Goal: Task Accomplishment & Management: Use online tool/utility

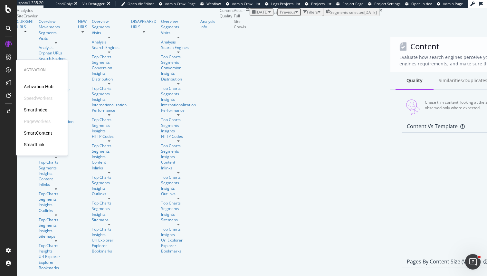
click at [38, 111] on div "SmartIndex" at bounding box center [35, 110] width 23 height 6
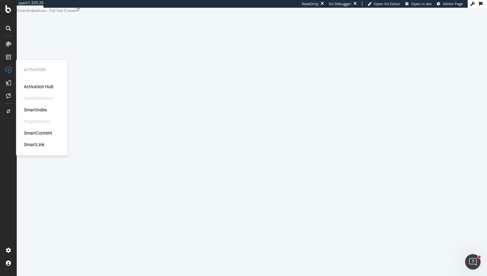
click at [37, 108] on div "SmartIndex" at bounding box center [35, 110] width 23 height 6
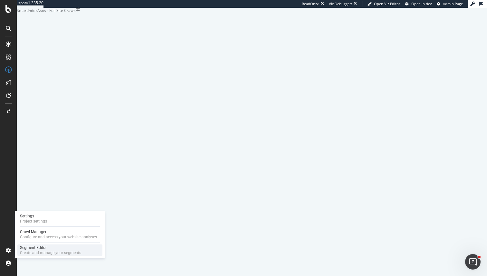
click at [37, 249] on div "Create and manage your segments" at bounding box center [50, 253] width 61 height 5
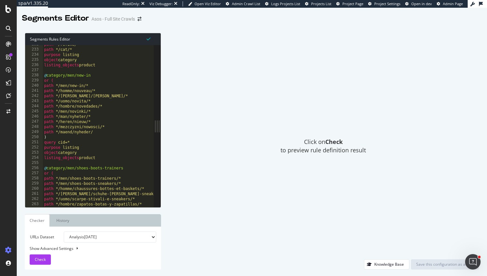
scroll to position [921, 0]
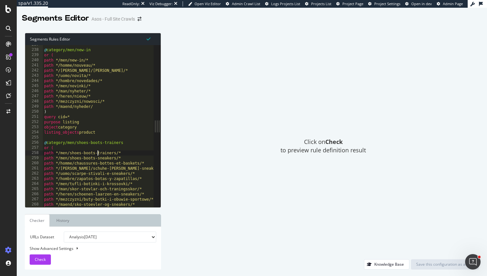
click at [97, 153] on div "@ category/men/new-in or ( path */men/new-in/* path */homme/nouveau/* path */[P…" at bounding box center [182, 128] width 279 height 172
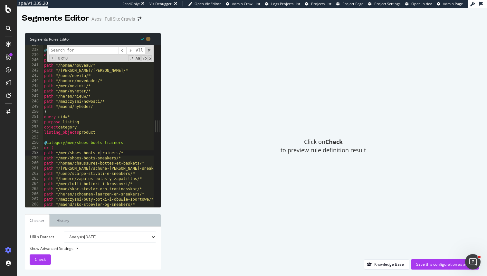
type textarea "path */hombre/zapatos-botas-y-zapatillas/*"
click at [113, 180] on div "@ category/men/new-in or ( path */men/new-in/* path */homme/nouveau/* path */[P…" at bounding box center [182, 128] width 279 height 172
click at [73, 52] on input at bounding box center [84, 50] width 70 height 8
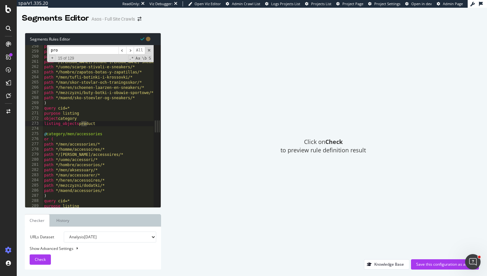
scroll to position [1001, 0]
click at [52, 51] on input "product" at bounding box center [84, 50] width 70 height 8
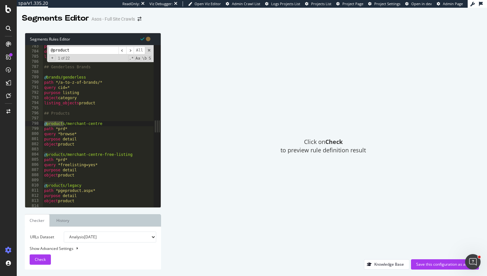
scroll to position [3045, 0]
type input "@product"
click at [44, 142] on div "purpose listing object category listing_objects product ## Genderless Brands @ …" at bounding box center [182, 130] width 279 height 172
drag, startPoint x: 44, startPoint y: 142, endPoint x: 85, endPoint y: 137, distance: 40.6
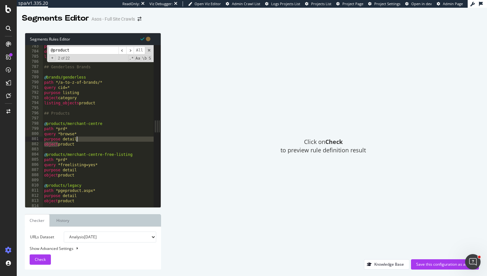
click at [85, 137] on div "purpose listing object category listing_objects product ## Genderless Brands @ …" at bounding box center [182, 130] width 279 height 172
drag, startPoint x: 85, startPoint y: 137, endPoint x: 87, endPoint y: 150, distance: 12.7
click at [87, 150] on div "purpose listing object category listing_objects product ## Genderless Brands @ …" at bounding box center [182, 130] width 279 height 172
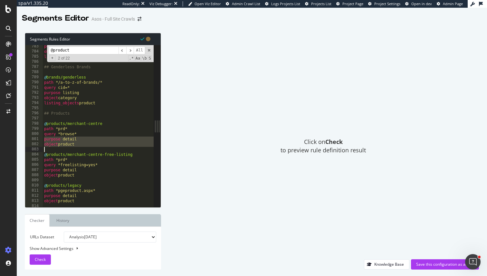
type textarea "object product"
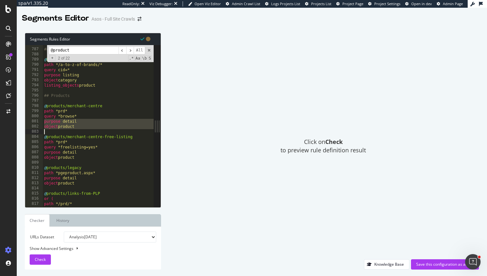
scroll to position [3060, 0]
click at [114, 160] on div "## Genderless Brands @ brands/genderless path */a-to-z-of-brands/* query cid=* …" at bounding box center [182, 130] width 279 height 172
